Goal: Information Seeking & Learning: Learn about a topic

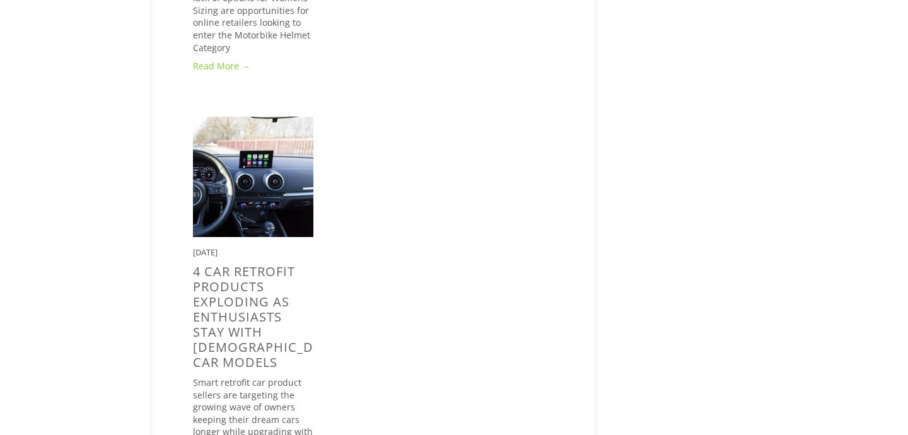
scroll to position [4933, 0]
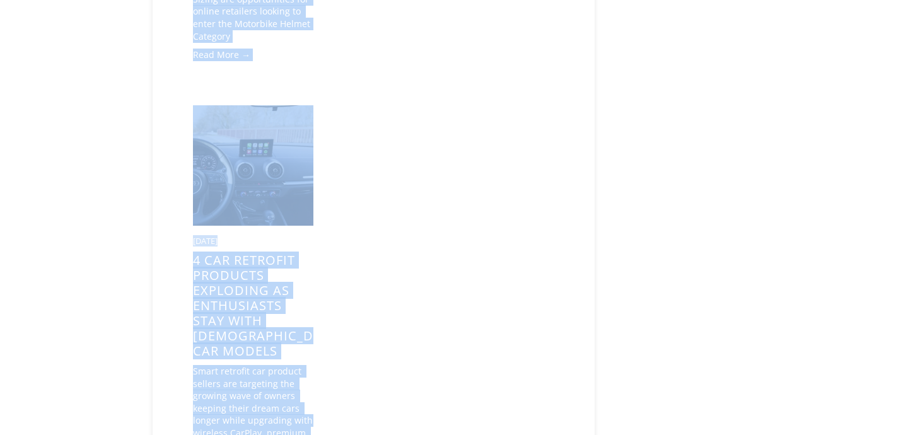
copy body "eBay research is easy with ZIK advanced analytics. Try it now About Categories …"
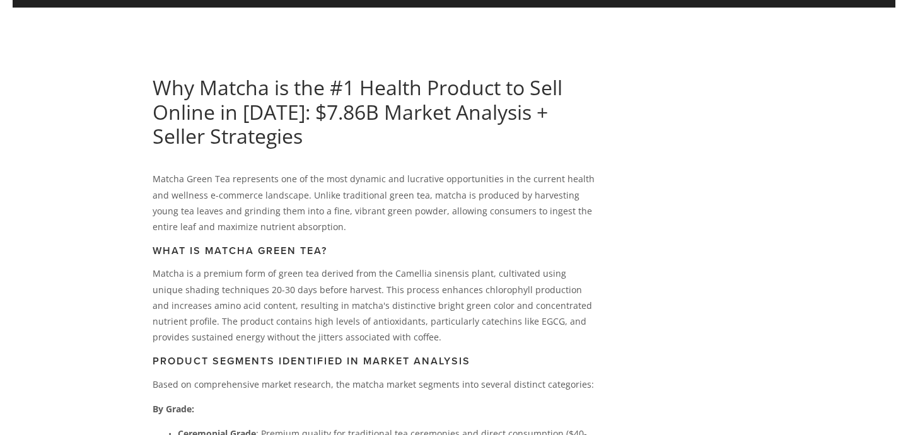
scroll to position [95, 0]
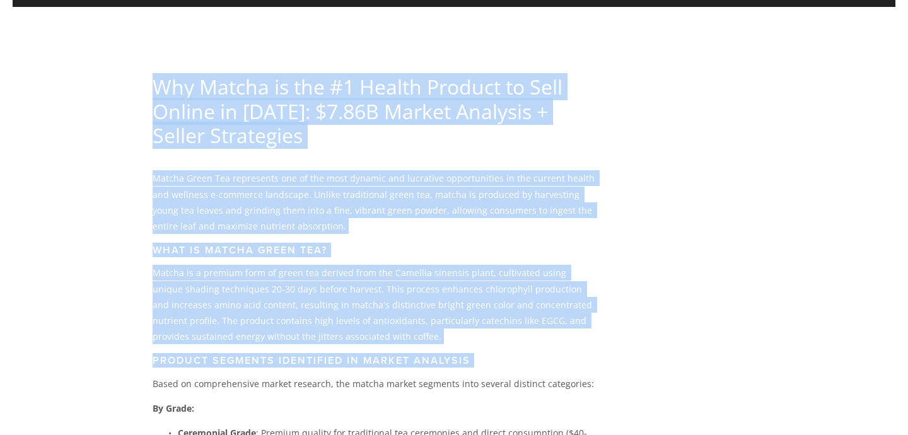
drag, startPoint x: 149, startPoint y: 86, endPoint x: 366, endPoint y: 364, distance: 352.6
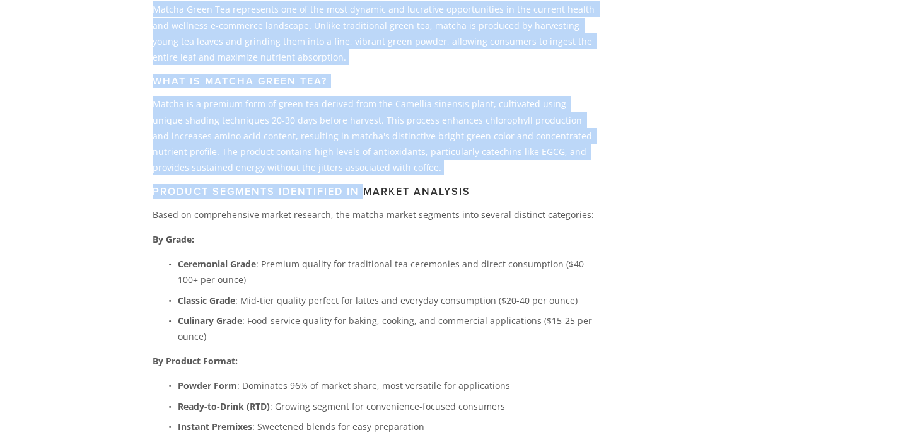
scroll to position [265, 0]
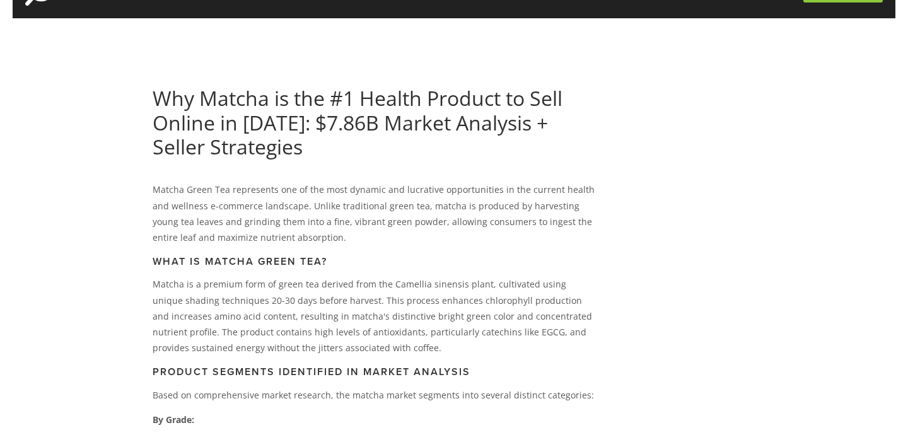
scroll to position [84, 0]
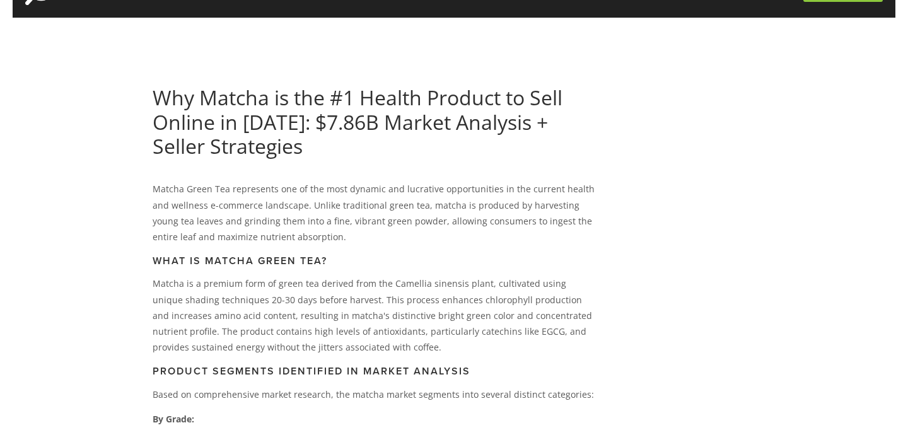
drag, startPoint x: 153, startPoint y: 95, endPoint x: 144, endPoint y: 120, distance: 26.5
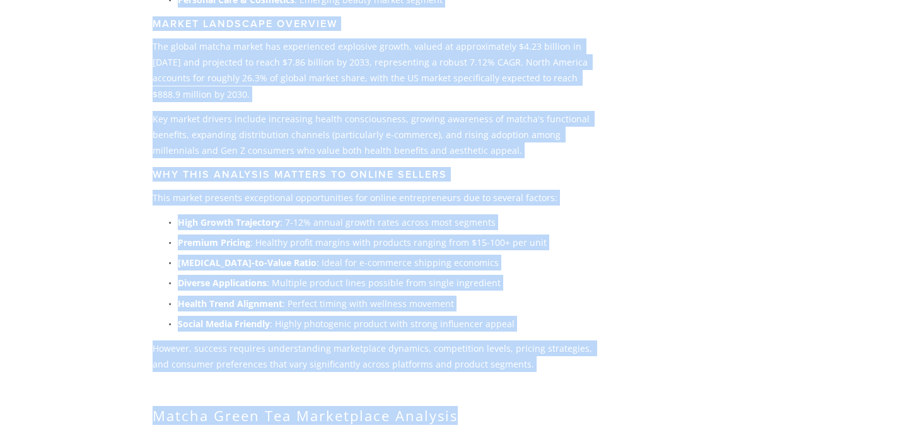
scroll to position [820, 0]
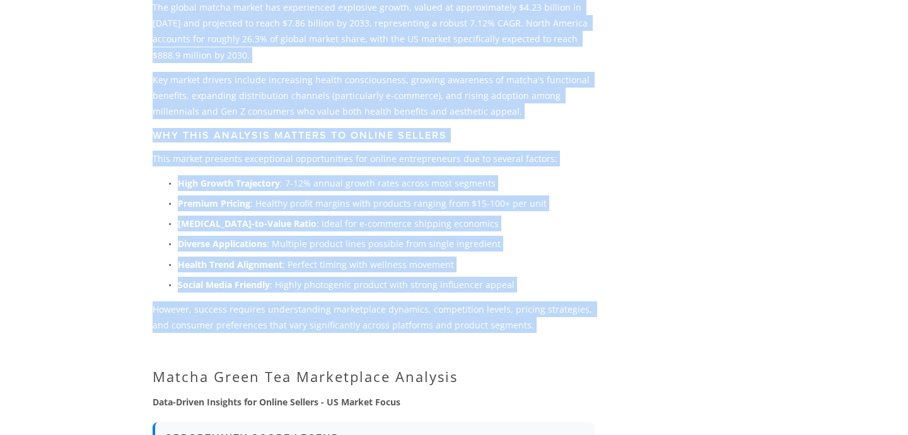
drag, startPoint x: 143, startPoint y: 95, endPoint x: 390, endPoint y: 348, distance: 353.6
copy article "Why Matcha is the #1 Health Product to Sell Online in [DATE]: $7.86B Market Ana…"
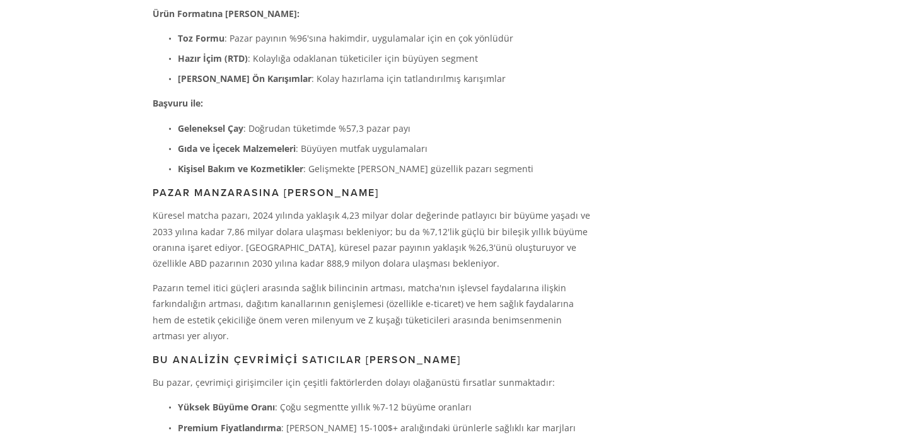
scroll to position [641, 0]
